Goal: Transaction & Acquisition: Purchase product/service

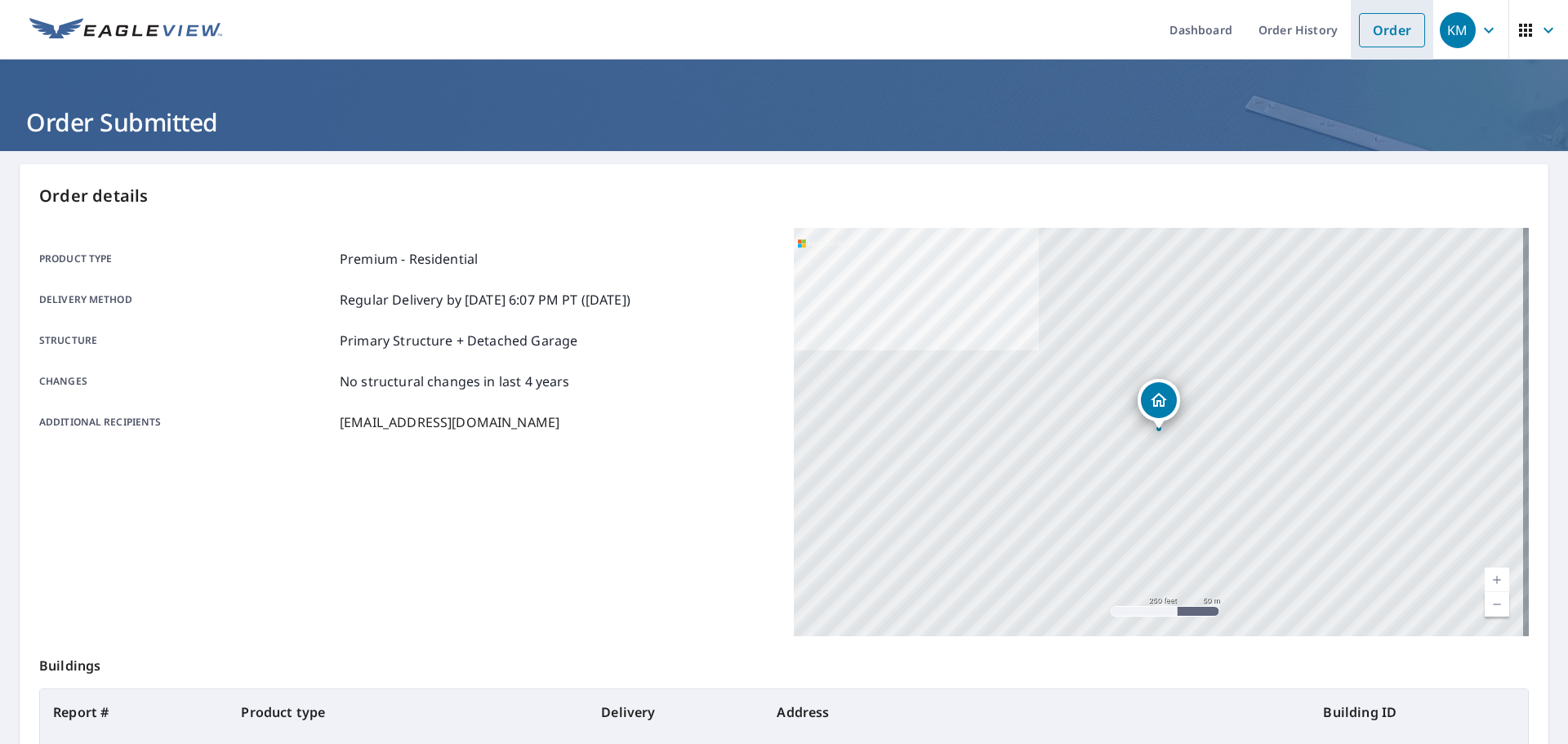
click at [1363, 28] on link "Order" at bounding box center [1391, 31] width 66 height 34
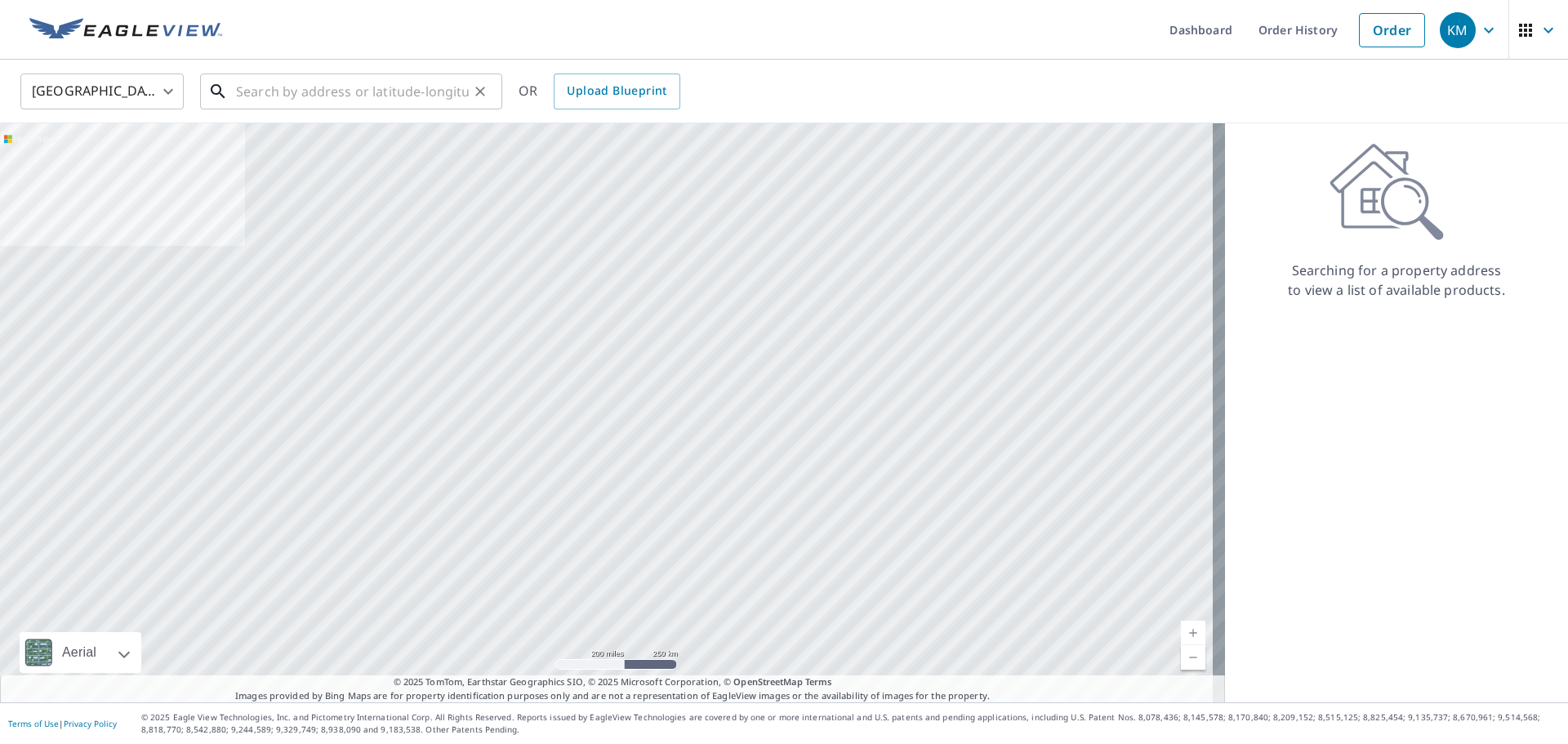
click at [419, 93] on input "text" at bounding box center [352, 92] width 233 height 46
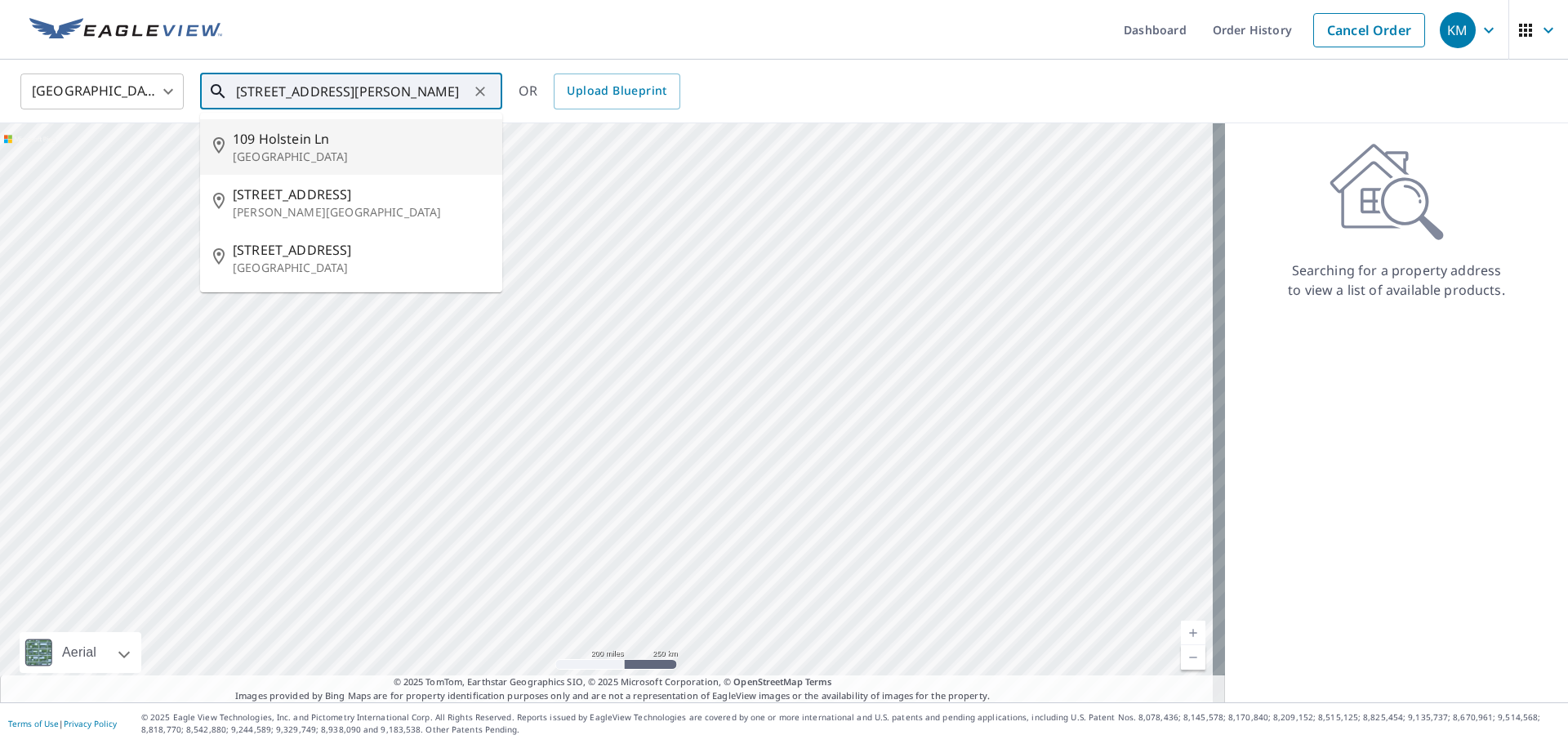
click at [332, 157] on p "[GEOGRAPHIC_DATA]" at bounding box center [361, 156] width 257 height 16
type input "[STREET_ADDRESS]"
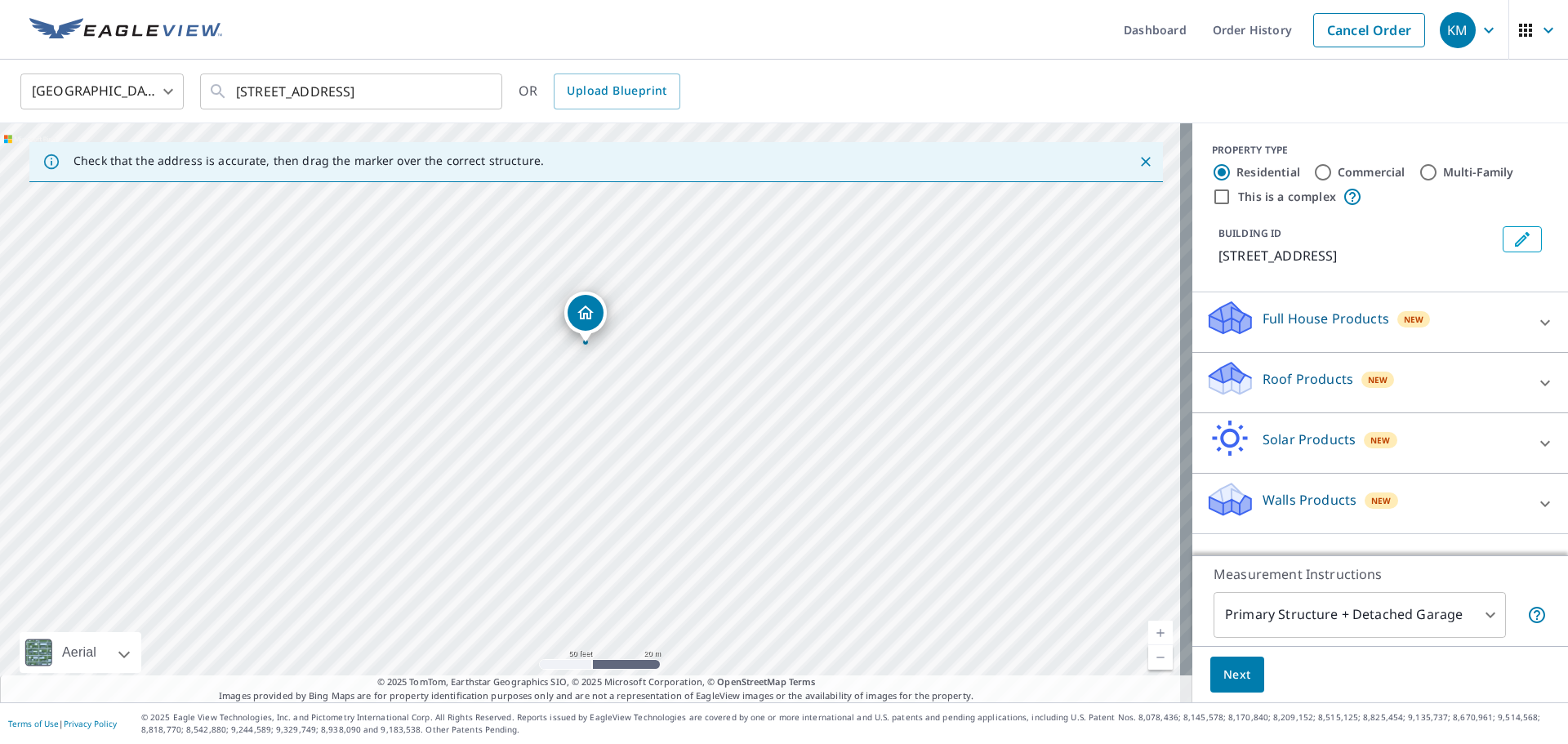
drag, startPoint x: 592, startPoint y: 387, endPoint x: 579, endPoint y: 414, distance: 30.0
click at [579, 414] on div "[STREET_ADDRESS]" at bounding box center [596, 412] width 1192 height 579
drag, startPoint x: 575, startPoint y: 317, endPoint x: 596, endPoint y: 323, distance: 21.8
click at [1424, 384] on div "Roof Products New" at bounding box center [1365, 382] width 320 height 47
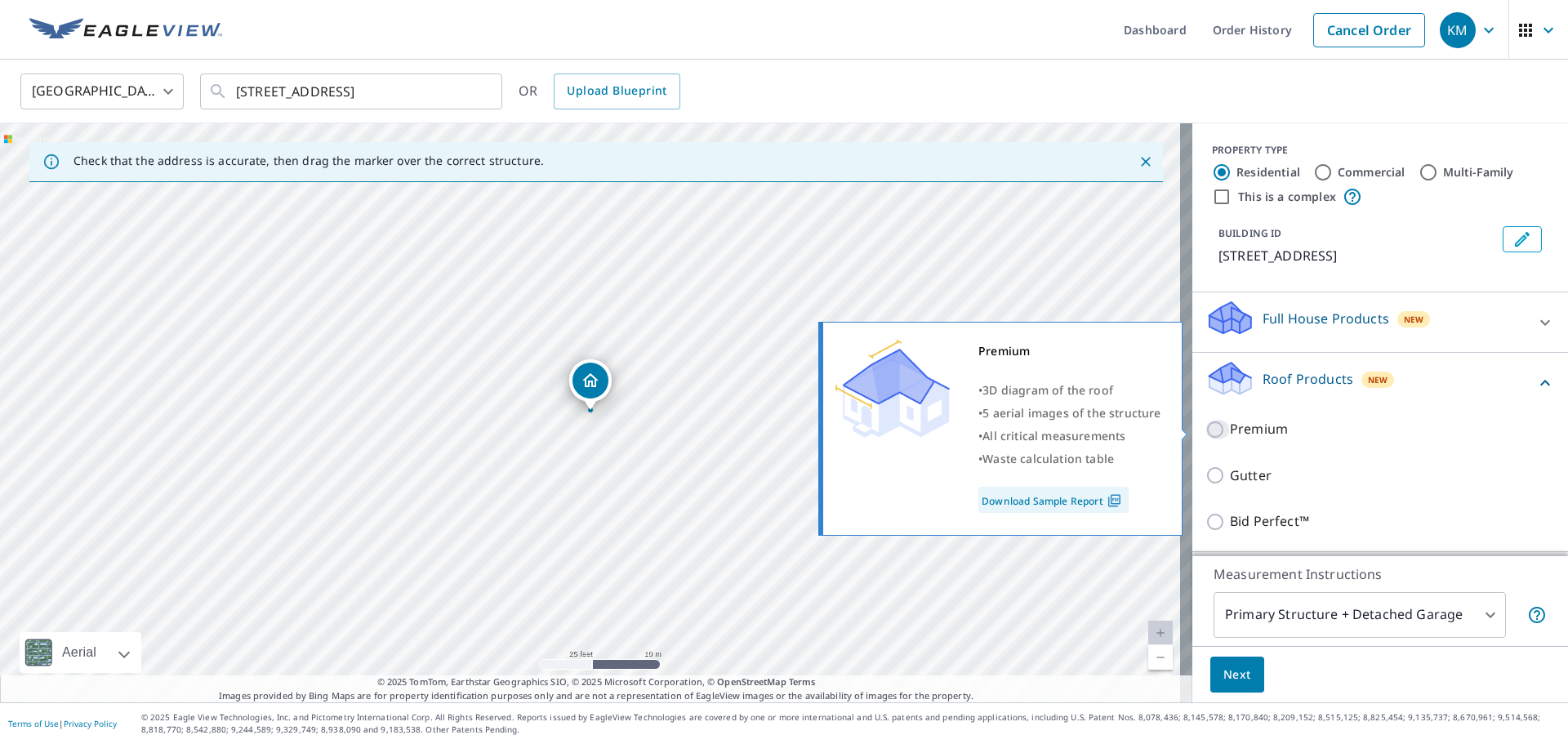
click at [1207, 429] on input "Premium" at bounding box center [1218, 429] width 25 height 20
checkbox input "true"
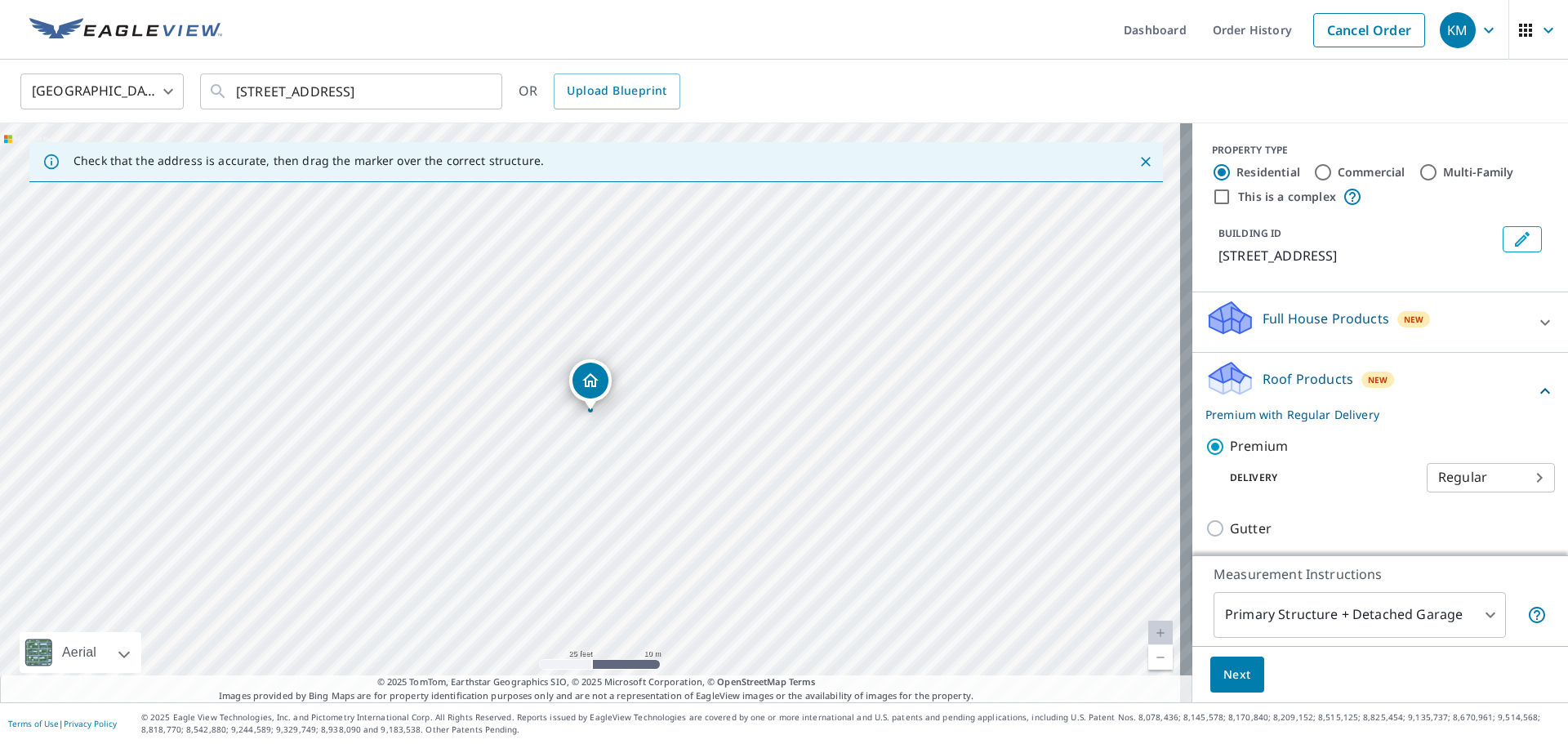
click at [1223, 673] on span "Next" at bounding box center [1237, 674] width 28 height 20
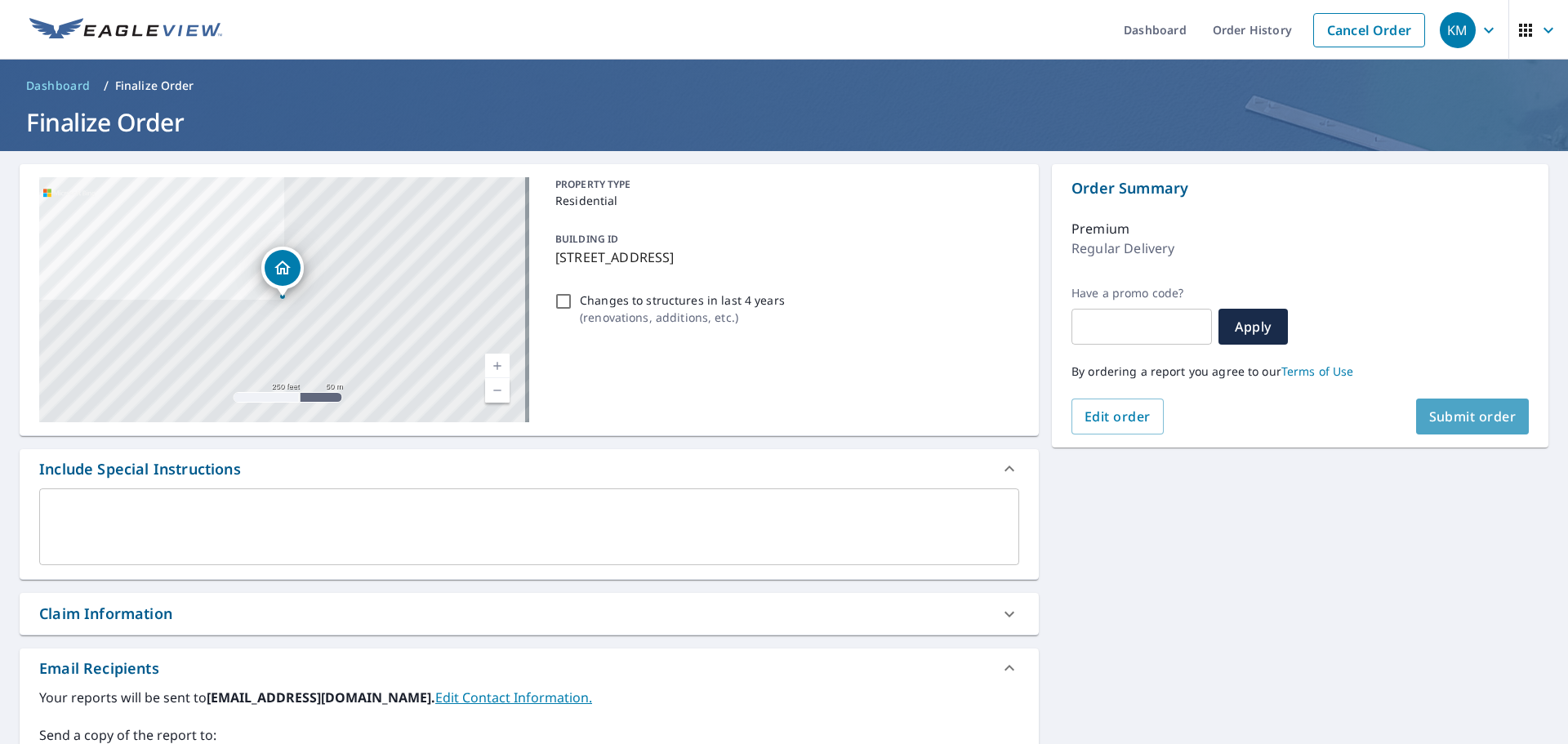
click at [1474, 424] on span "Submit order" at bounding box center [1474, 416] width 88 height 18
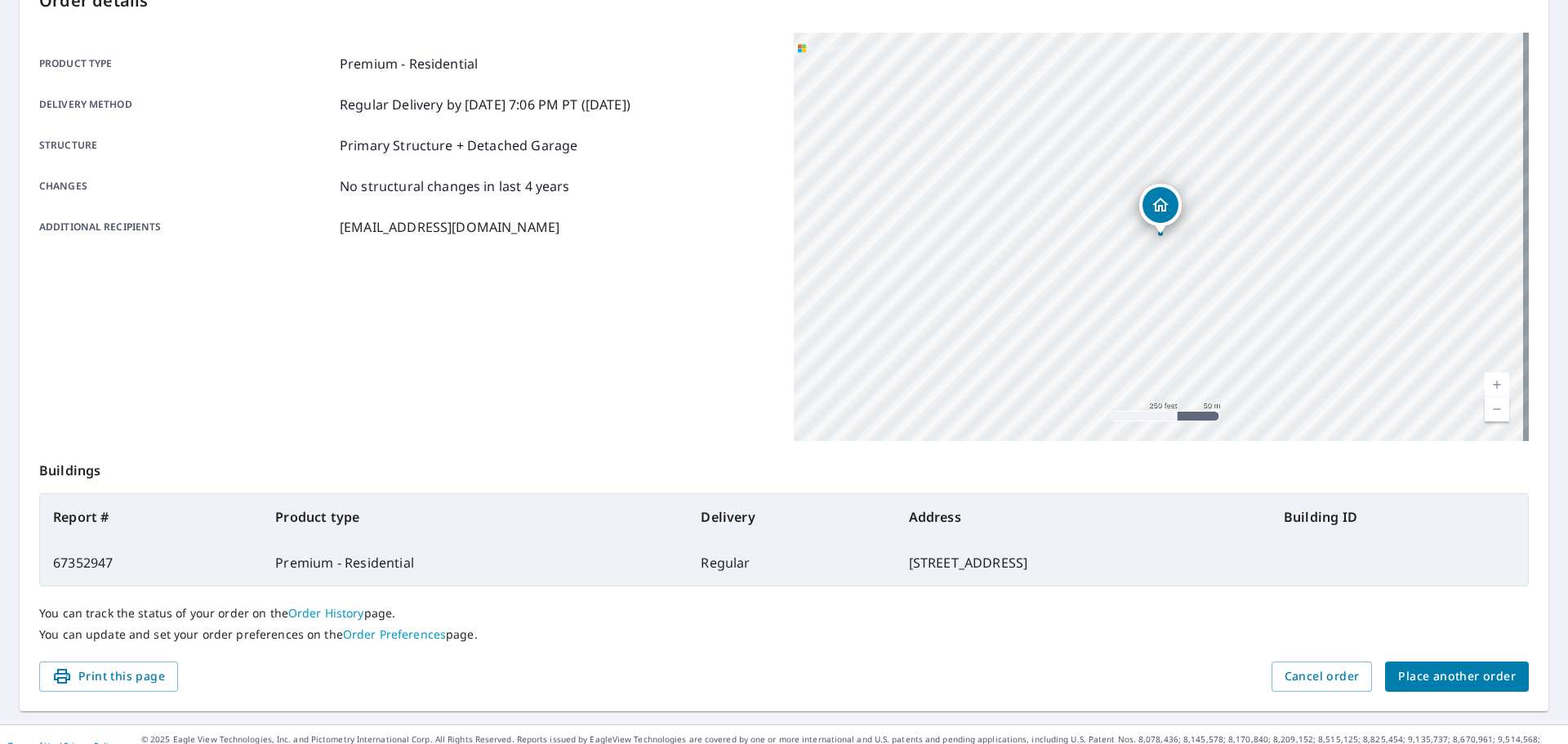
scroll to position [217, 0]
